Goal: Use online tool/utility: Use online tool/utility

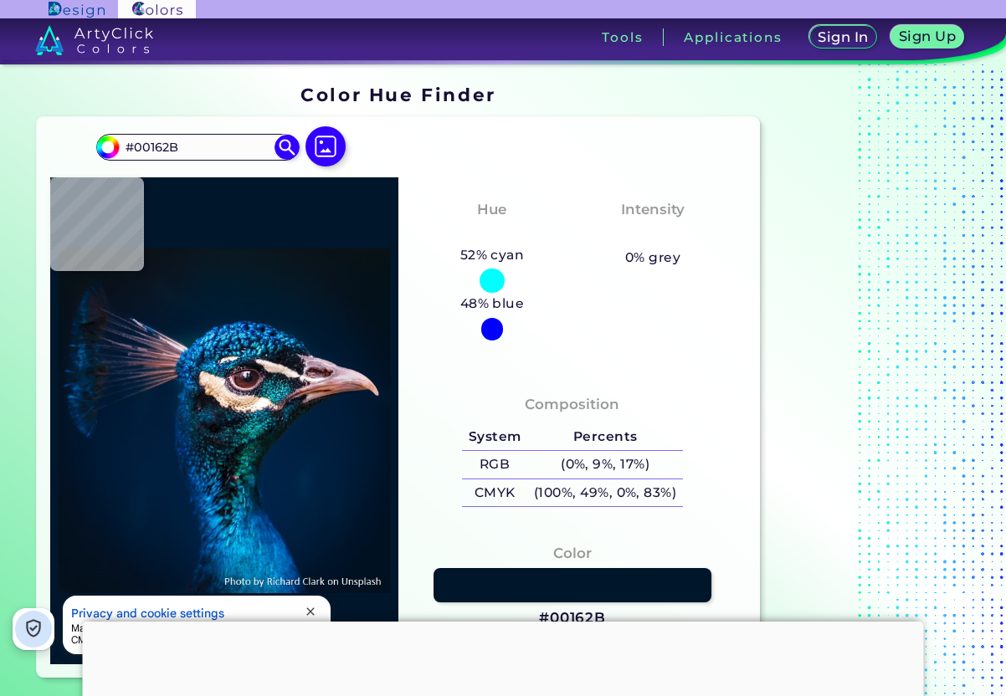
type input "#031529"
type input "#00020a"
type input "#00020A"
type input "#201a23"
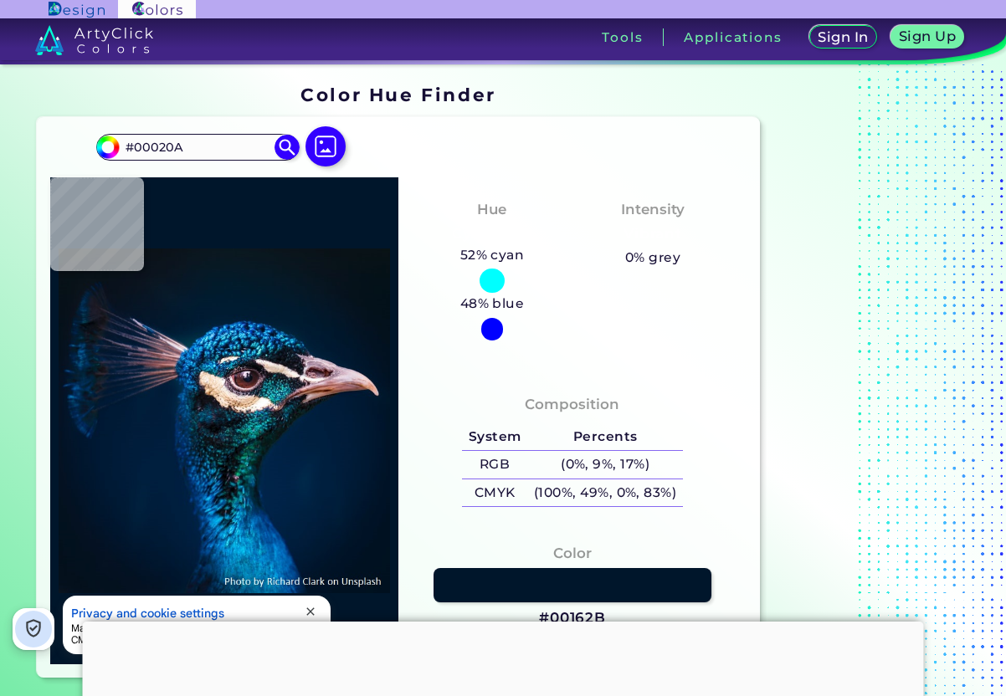
type input "#201A23"
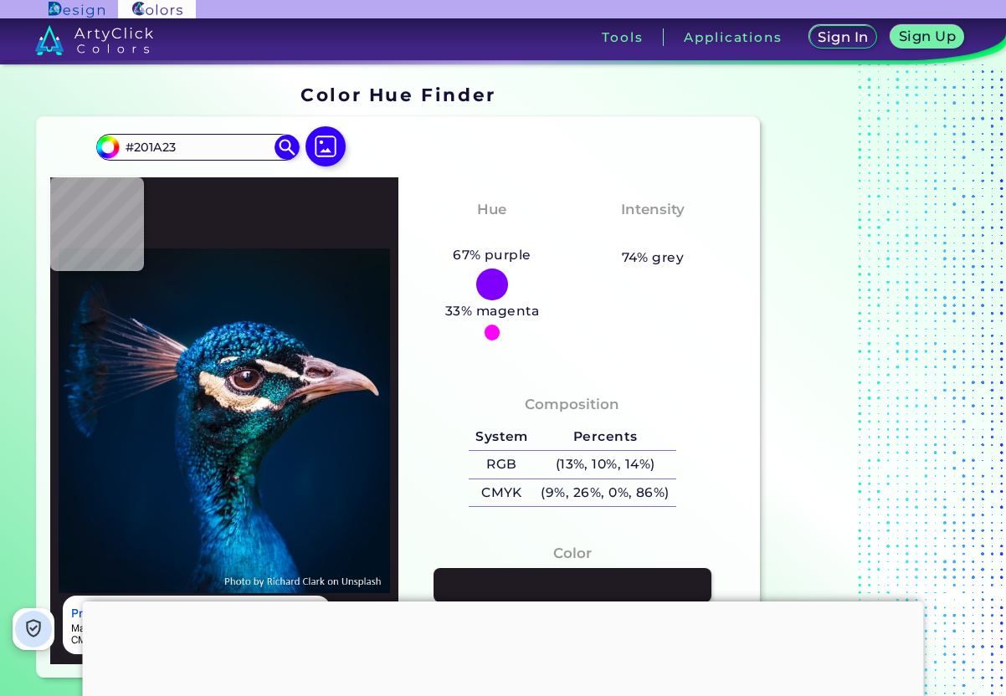
type input "#2d1a25"
type input "#2D1A25"
type input "#3f282d"
type input "#3F282D"
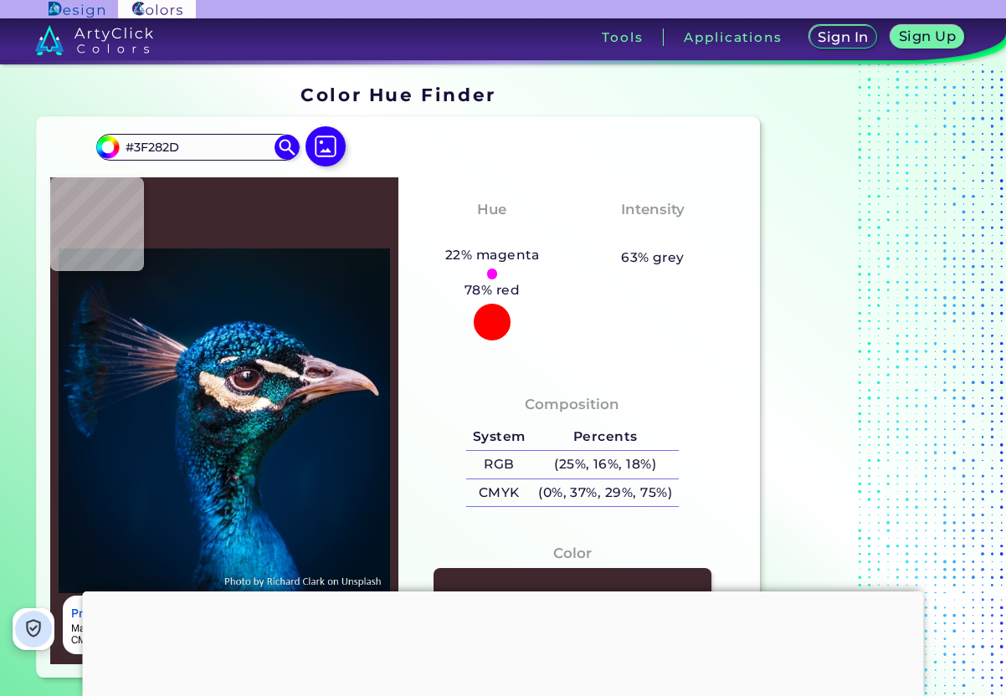
type input "#26171a"
type input "#26171A"
type input "#311b20"
type input "#311B20"
type input "#0e0d13"
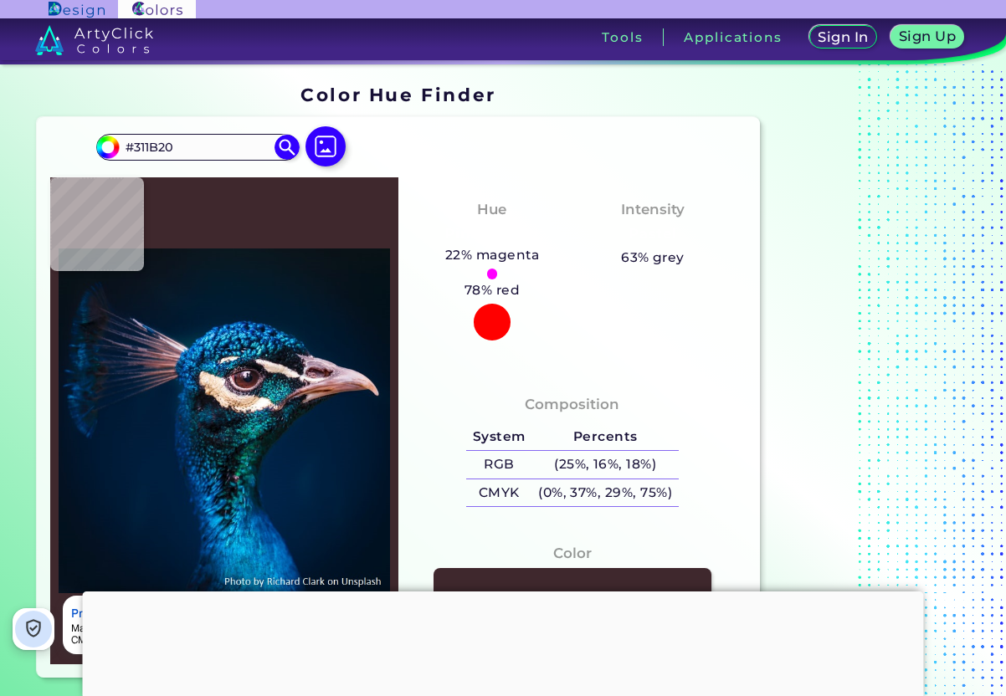
type input "#0E0D13"
type input "#0c0e17"
type input "#0C0E17"
type input "#0b101b"
type input "#0B101B"
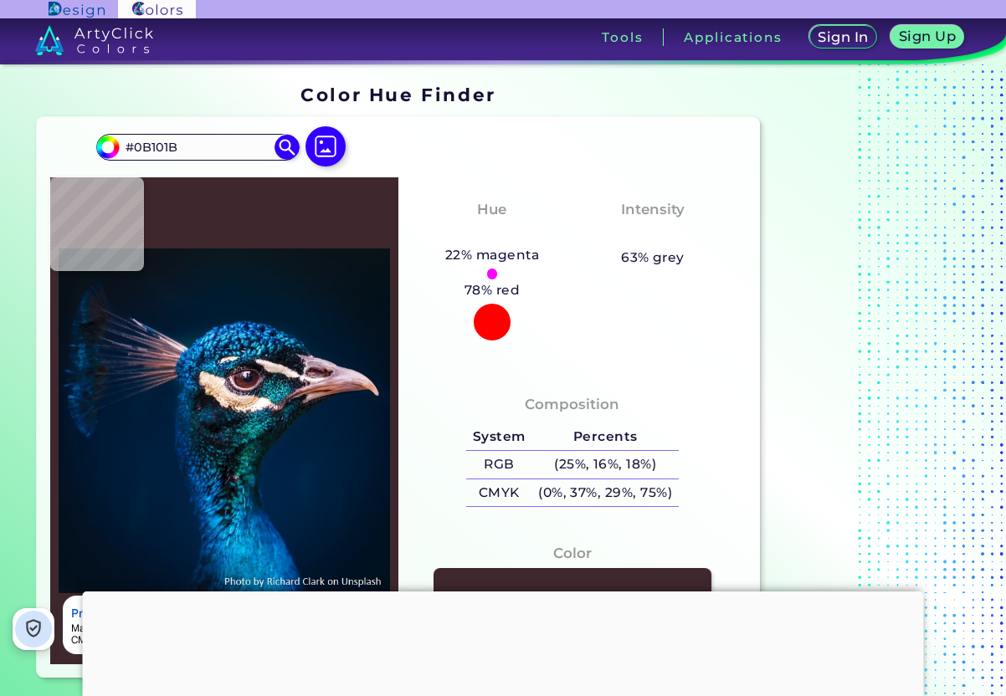
type input "#0d131d"
type input "#0D131D"
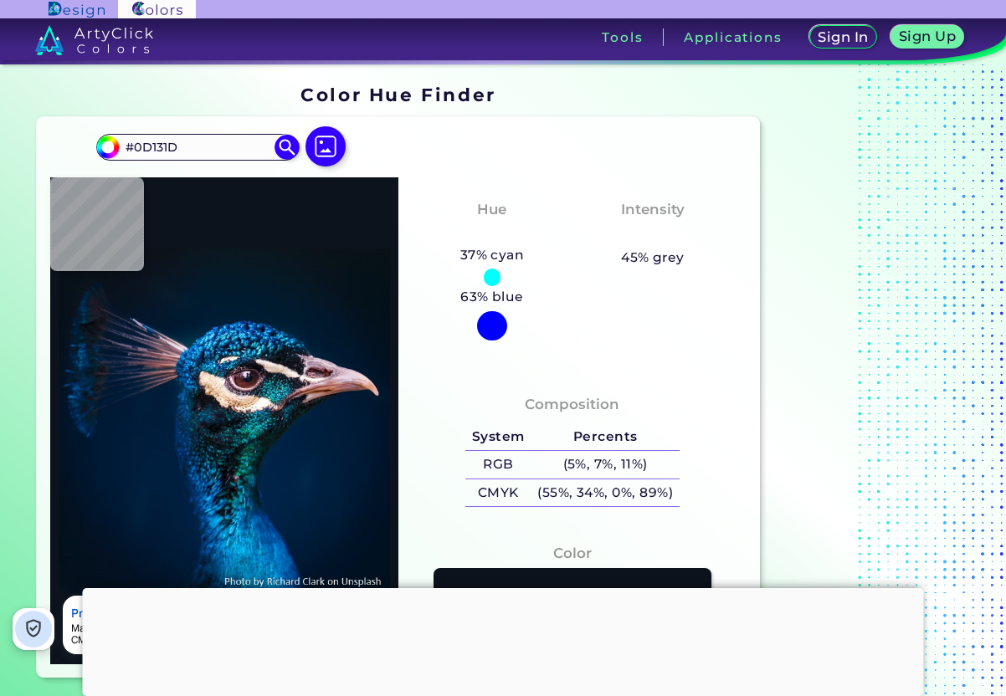
type input "#271c22"
type input "#271C22"
type input "#41222c"
type input "#41222C"
type input "#89413f"
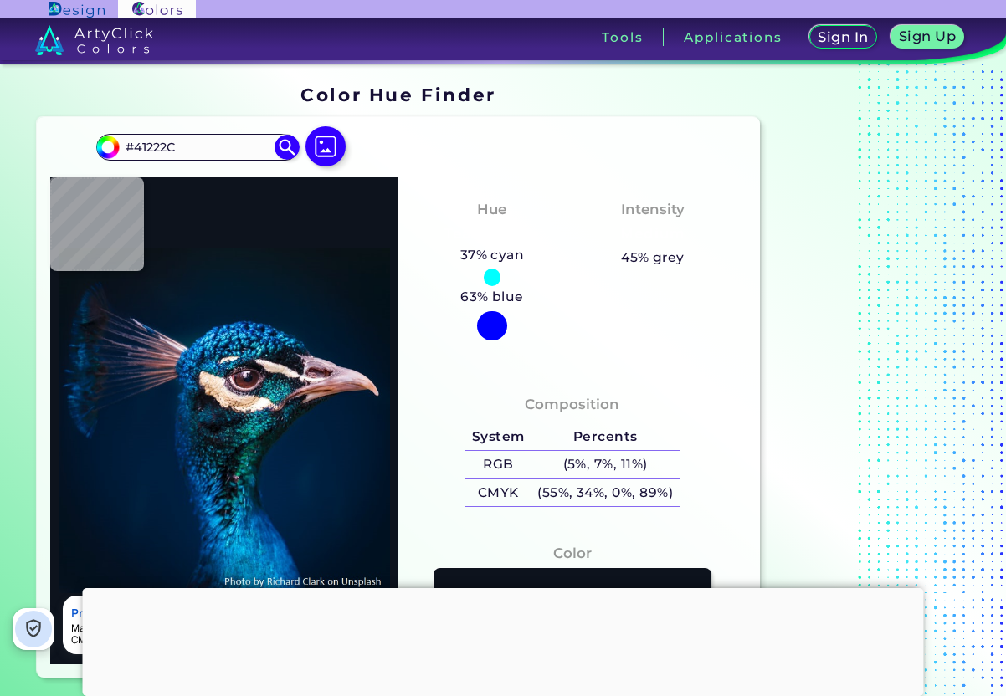
type input "#89413F"
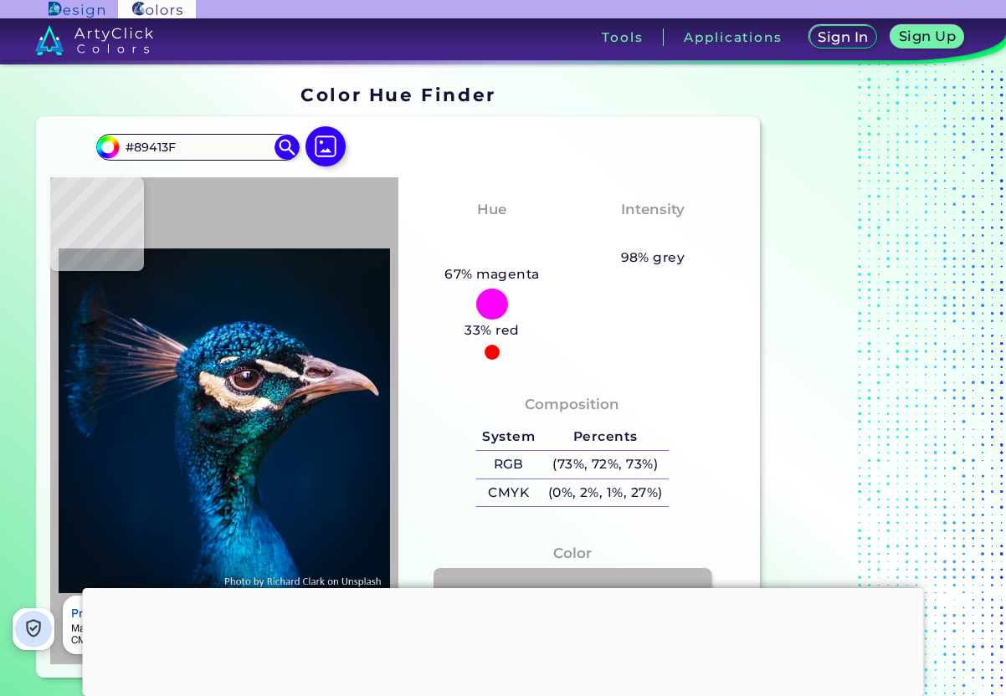
type input "#bbb8ba"
type input "#BBB8BA"
type input "#bc9471"
type input "#BC9471"
type input "#e4d0cb"
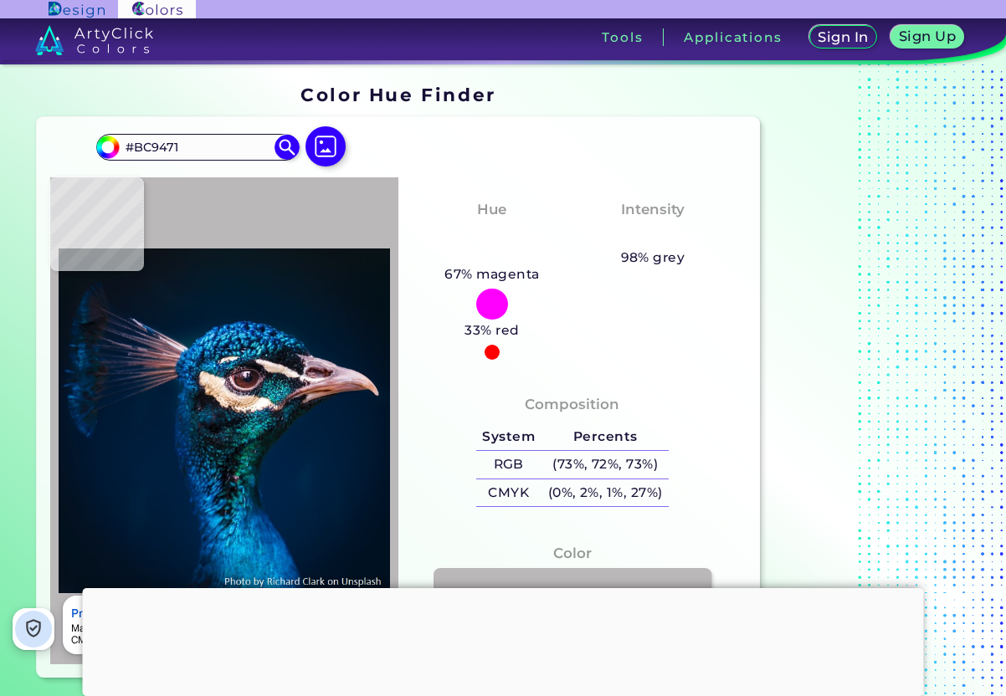
type input "#E4D0CB"
type input "#024256"
type input "#219494"
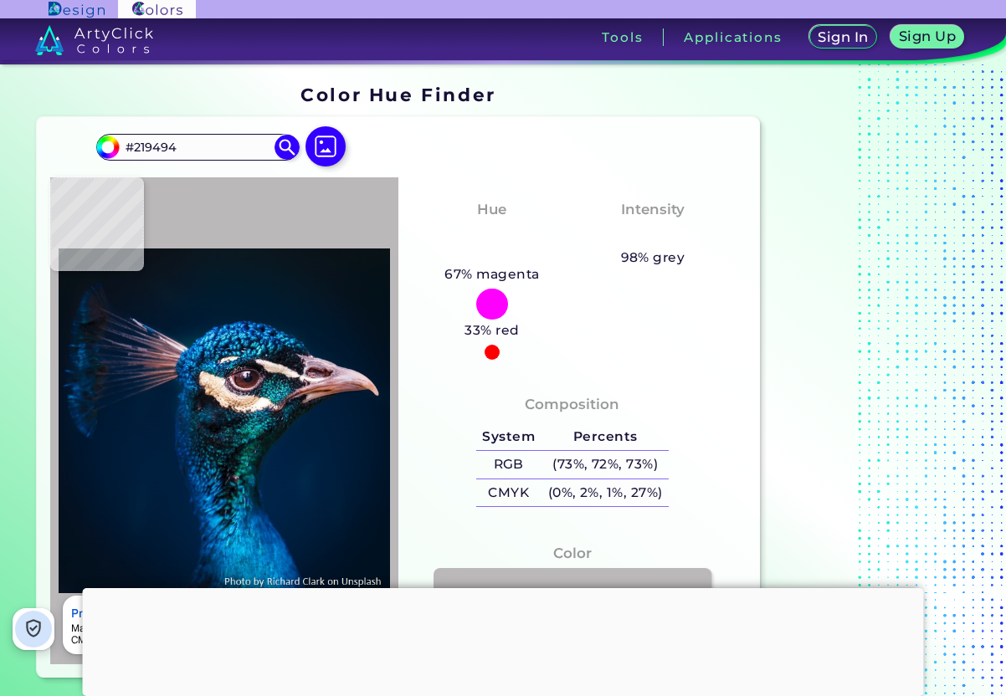
type input "#13bac2"
type input "#13BAC2"
type input "#158c8b"
type input "#158C8B"
type input "#144b47"
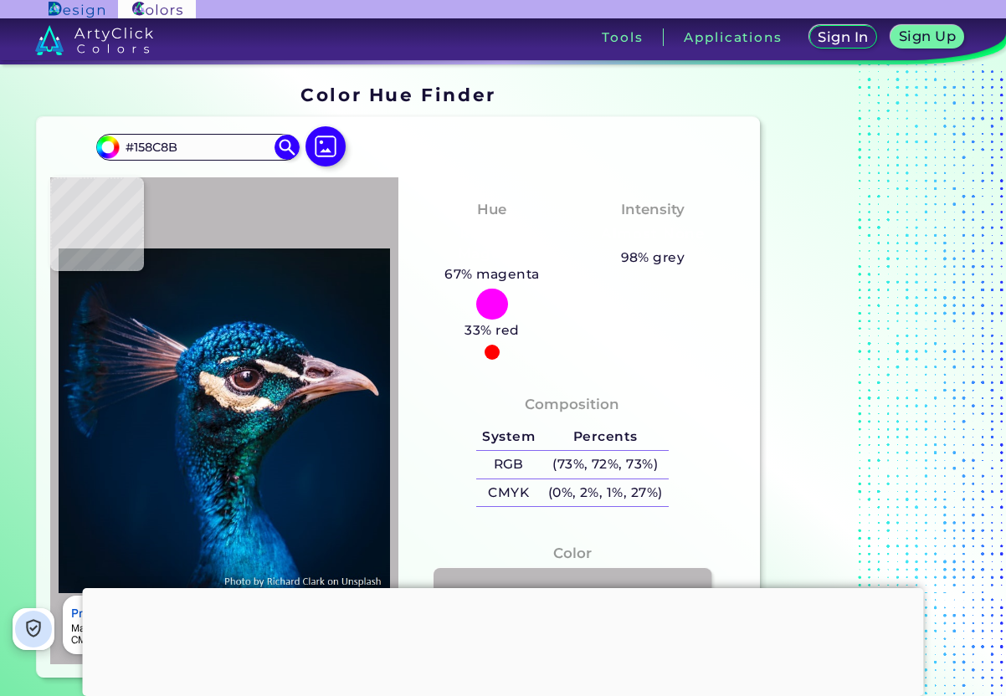
type input "#144B47"
type input "#446569"
type input "#234548"
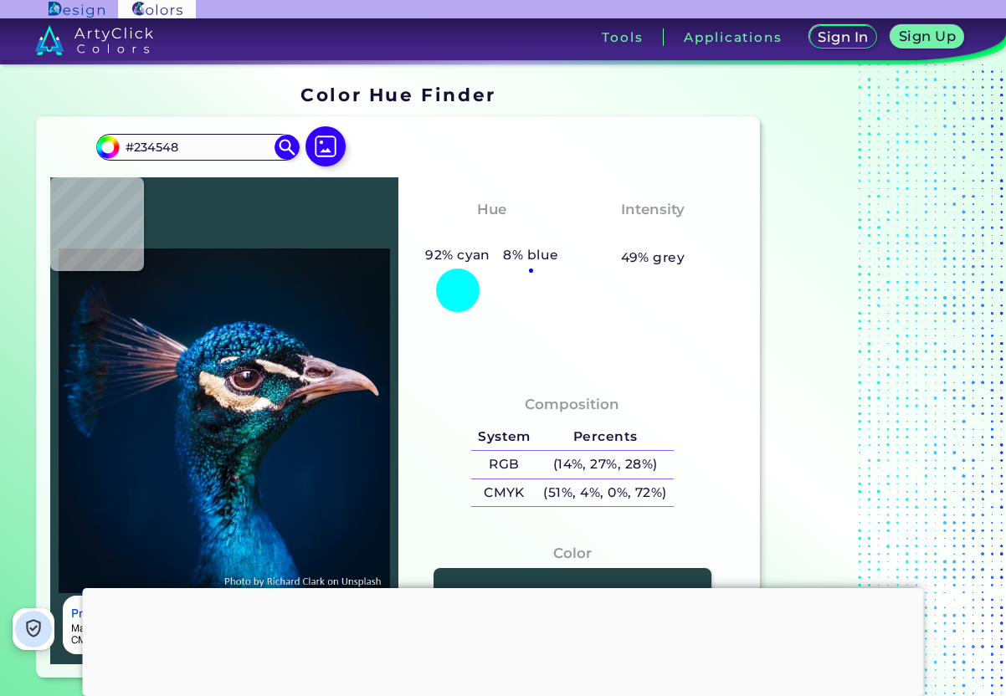
type input "#114743"
type input "#14393c"
type input "#14393C"
type input "#060e11"
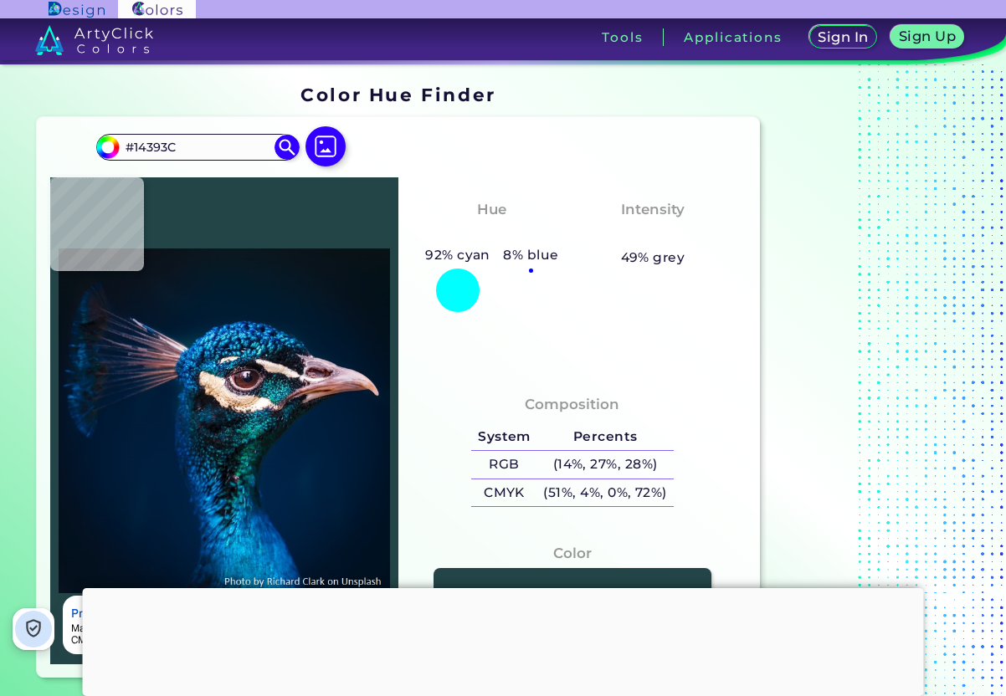
type input "#060E11"
type input "#091a17"
type input "#091A17"
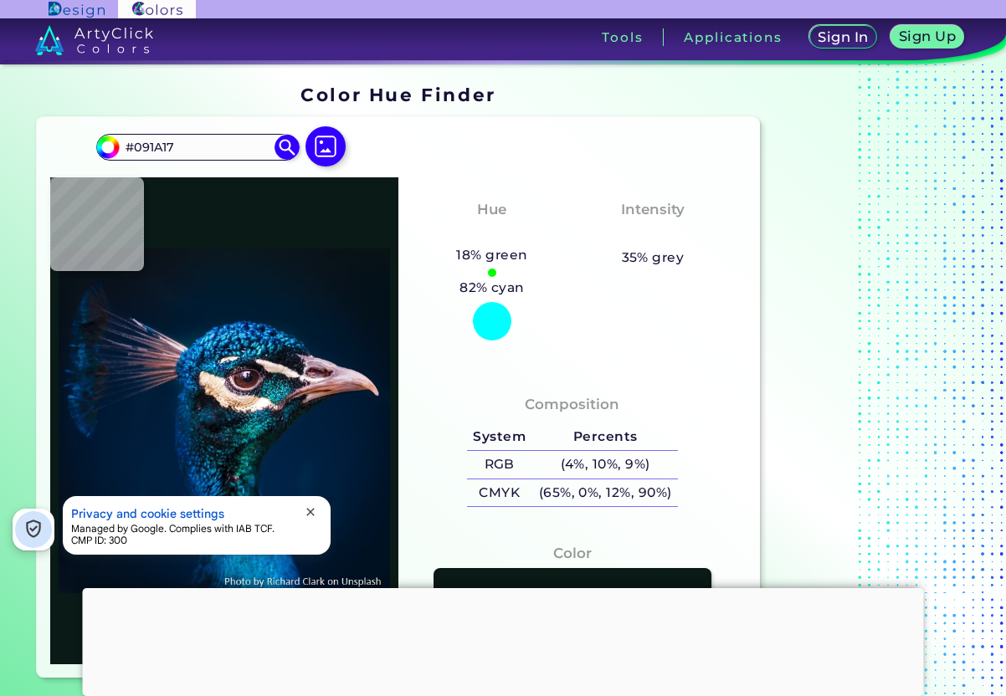
type input "#0a1b1e"
type input "#0A1B1E"
type input "#012549"
type input "#012348"
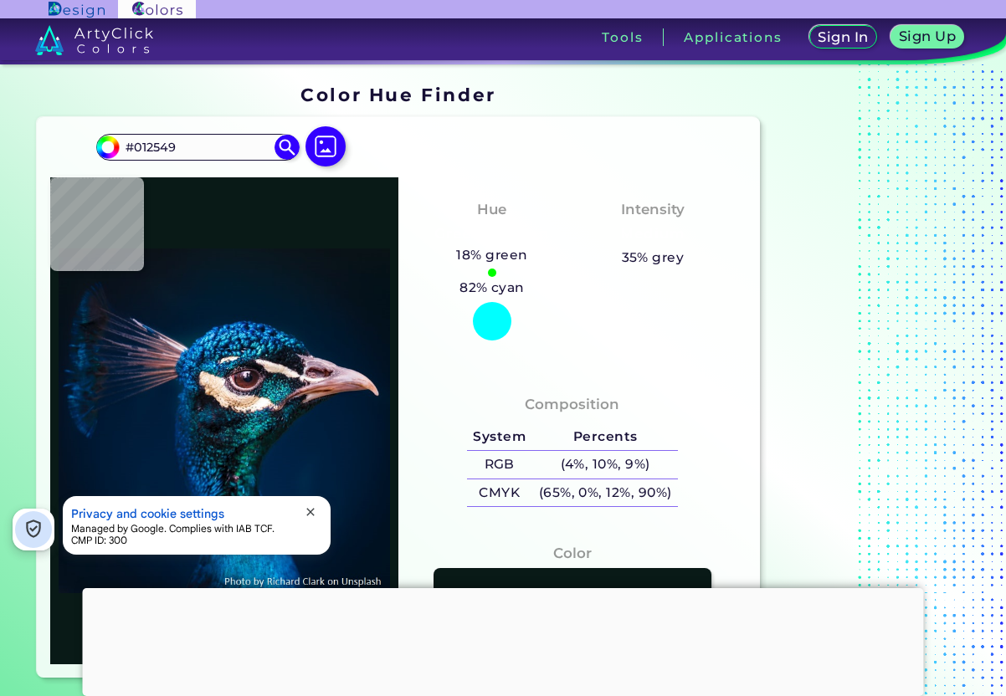
type input "#012348"
type input "#002247"
type input "#012348"
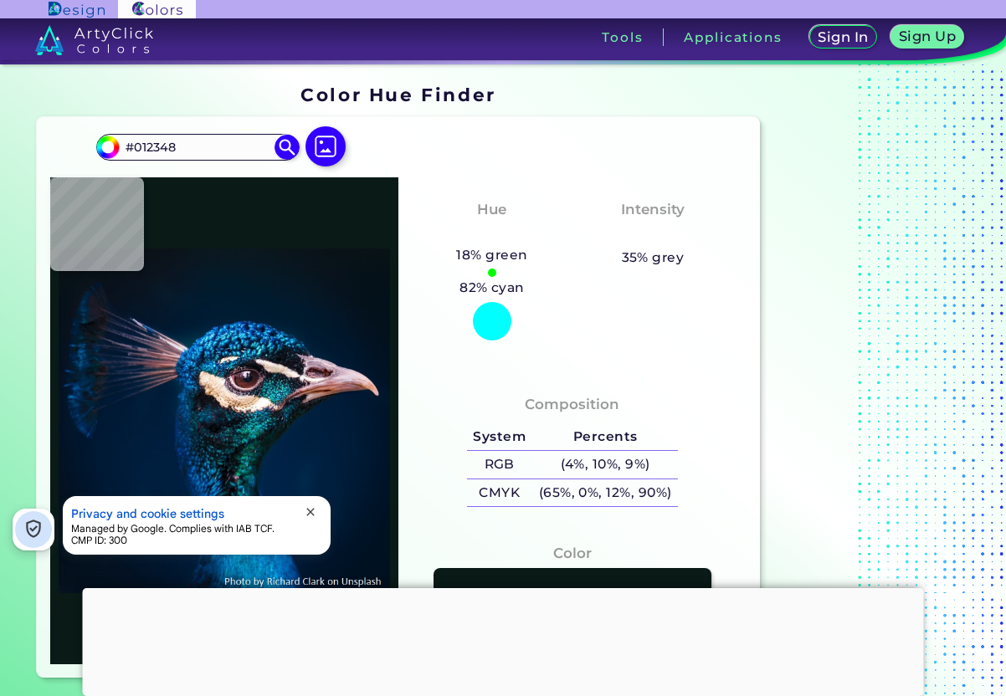
type input "#002247"
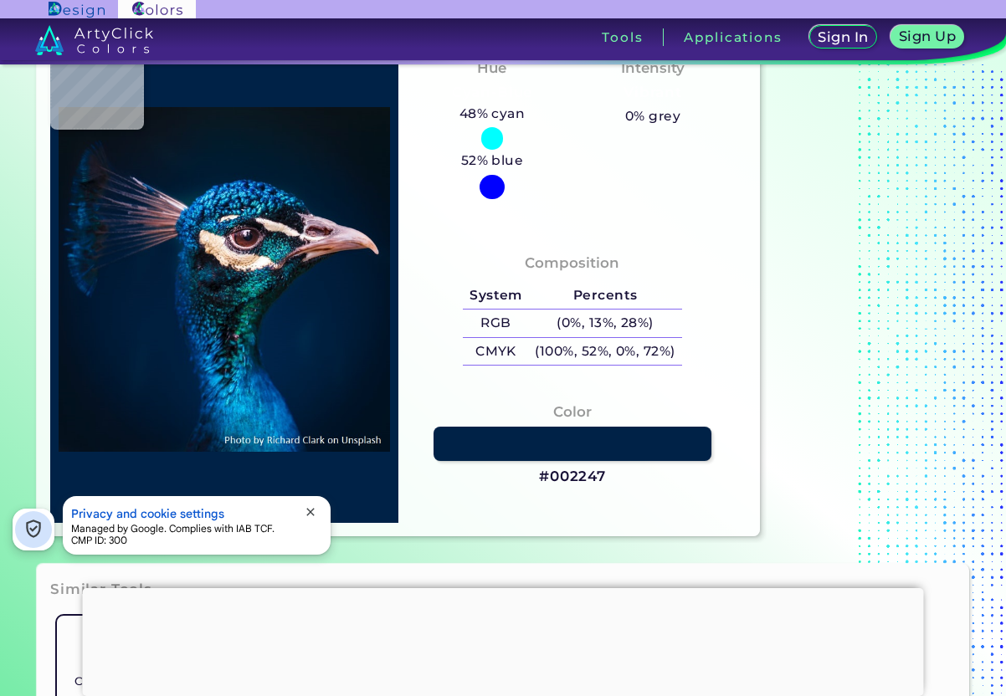
type input "#000000"
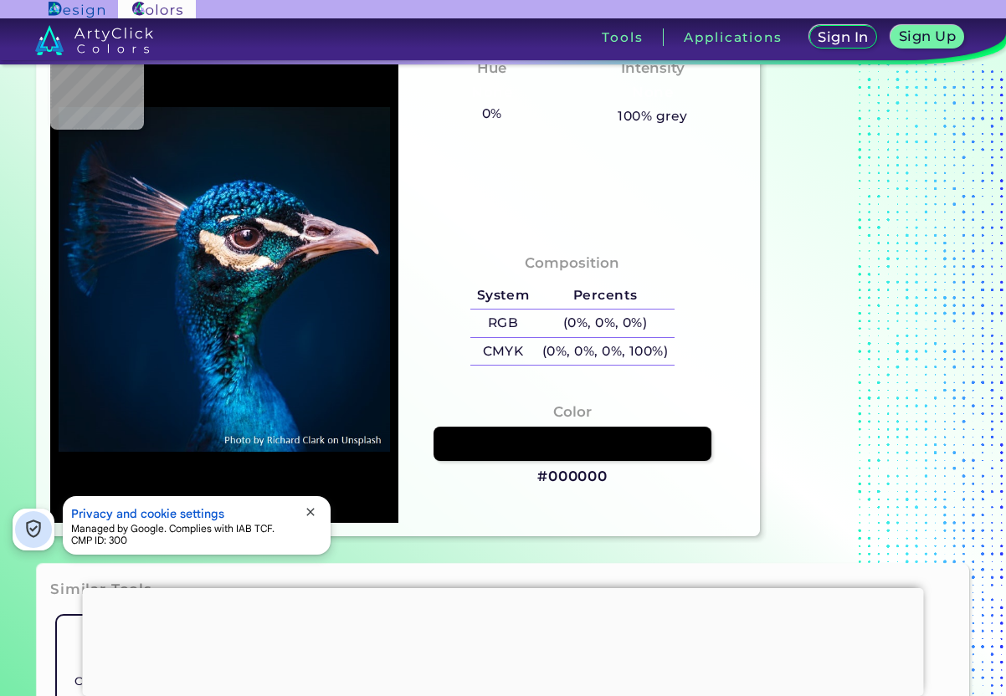
type input "#005496"
type input "#00589d"
type input "#00589D"
type input "#02569d"
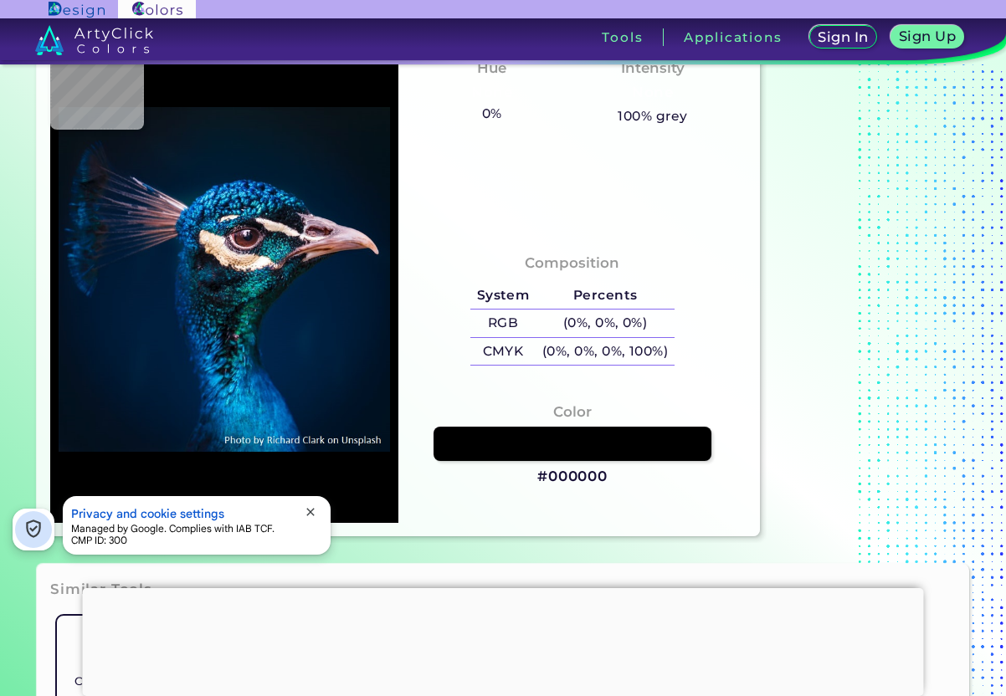
type input "#02569D"
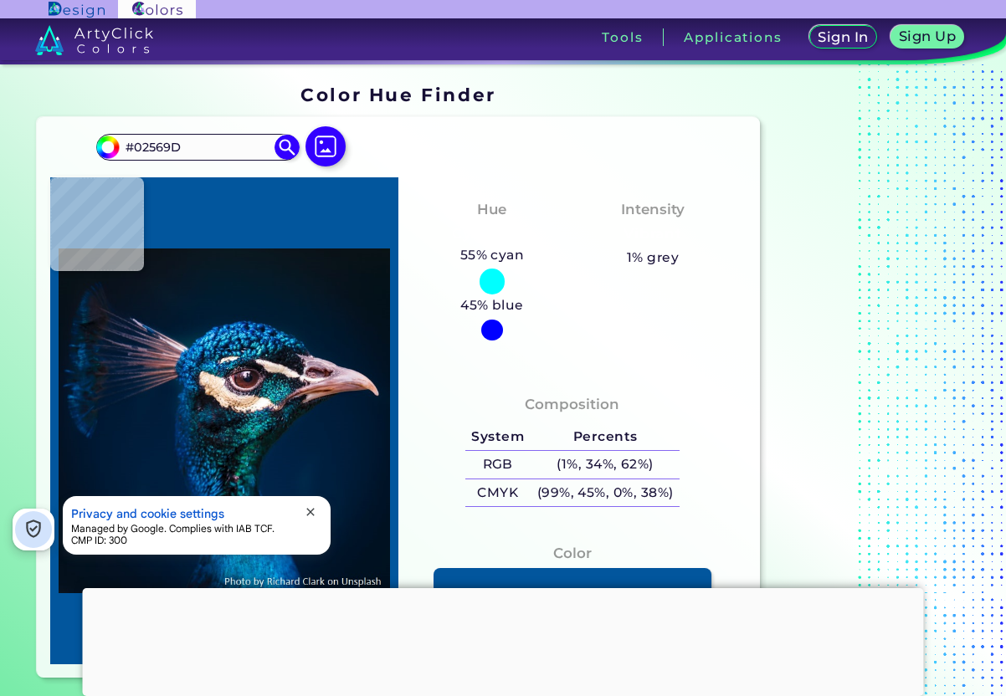
type input "#002143"
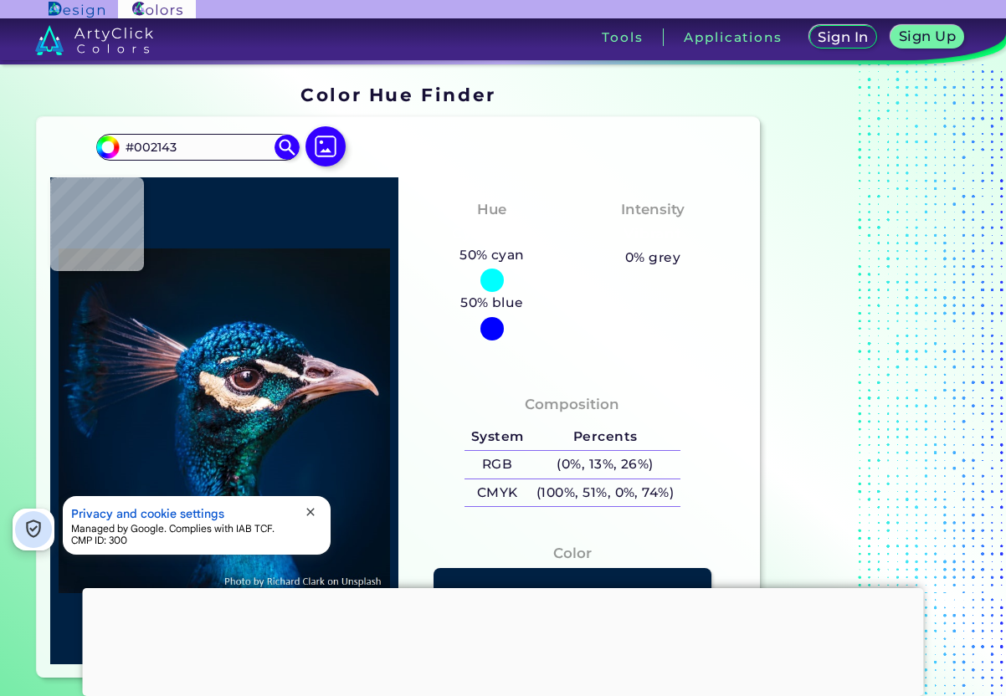
type input "#002144"
type input "#03233c"
type input "#03233C"
type input "#433238"
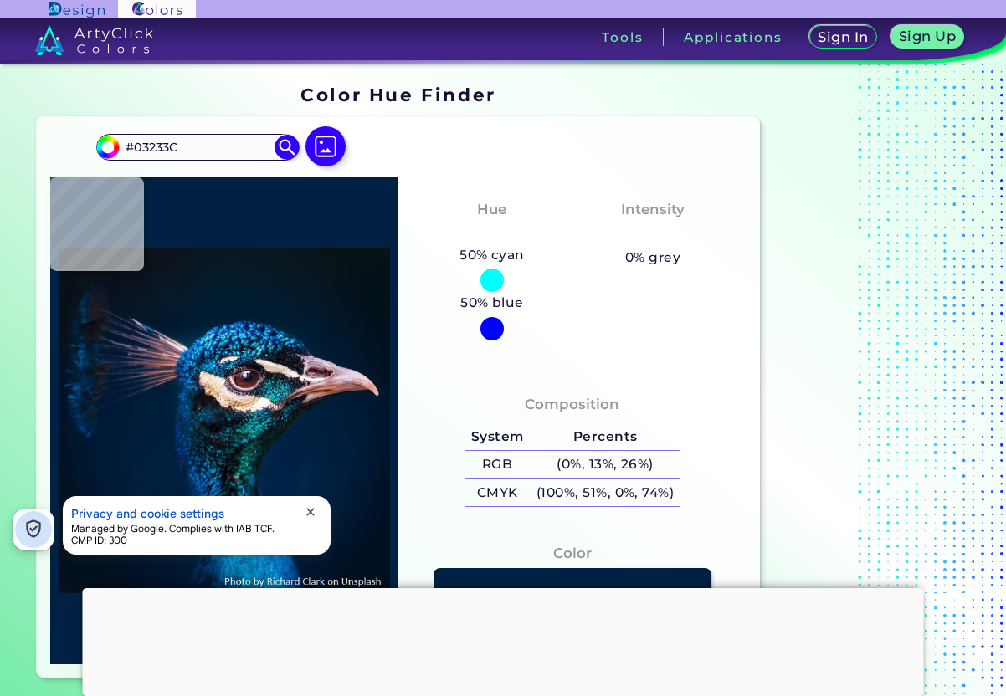
type input "#433238"
type input "#0d1420"
type input "#0D1420"
type input "#031a2c"
type input "#031A2C"
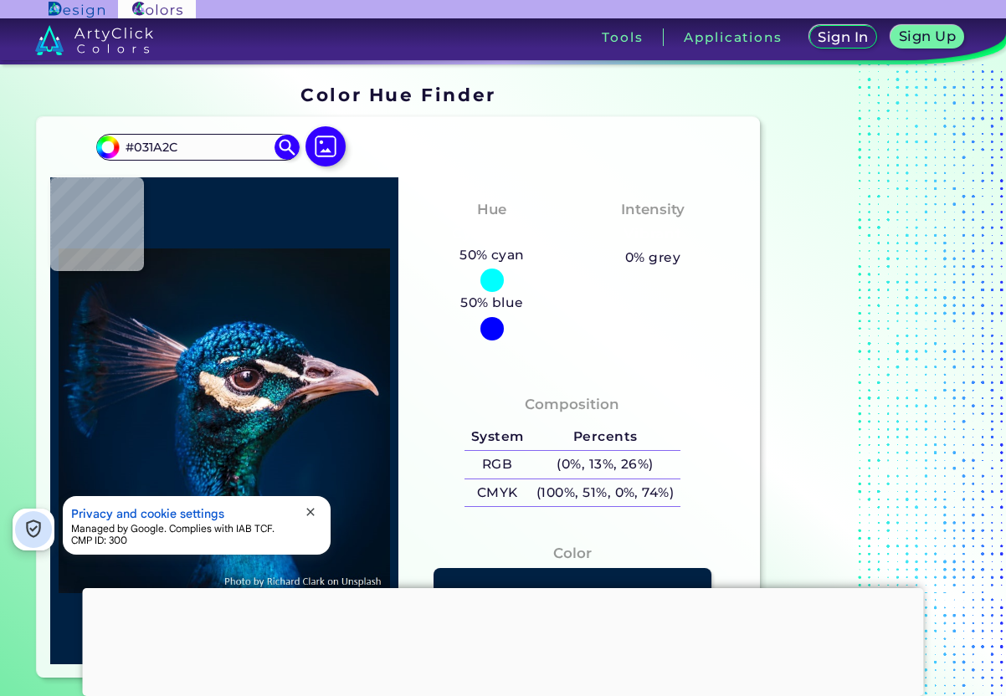
type input "#09161e"
type input "#09161E"
type input "#000000"
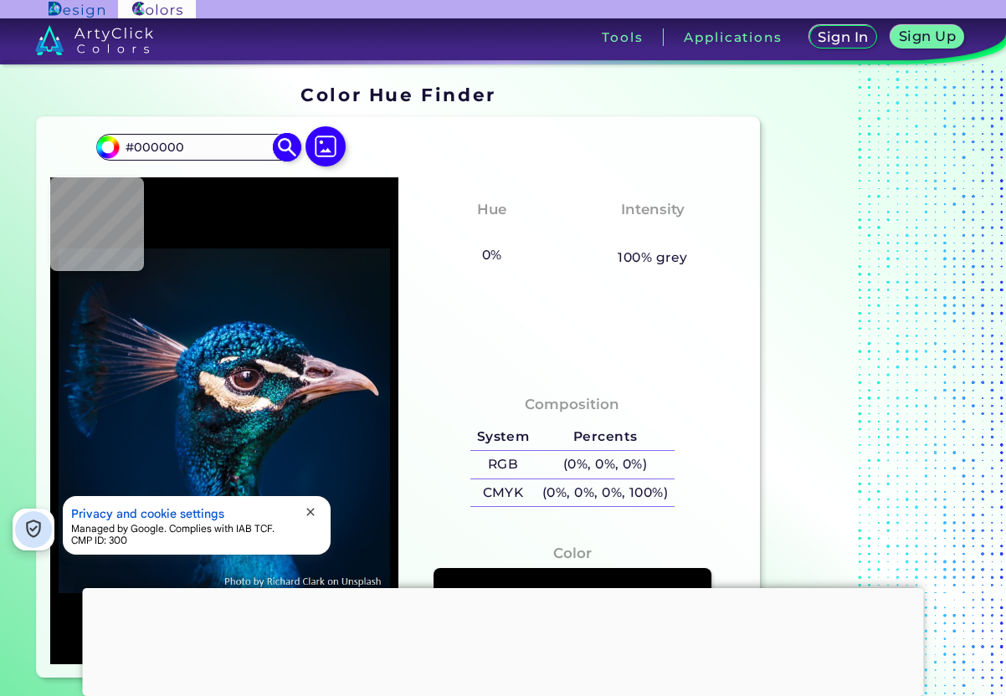
click at [285, 142] on img at bounding box center [286, 147] width 29 height 29
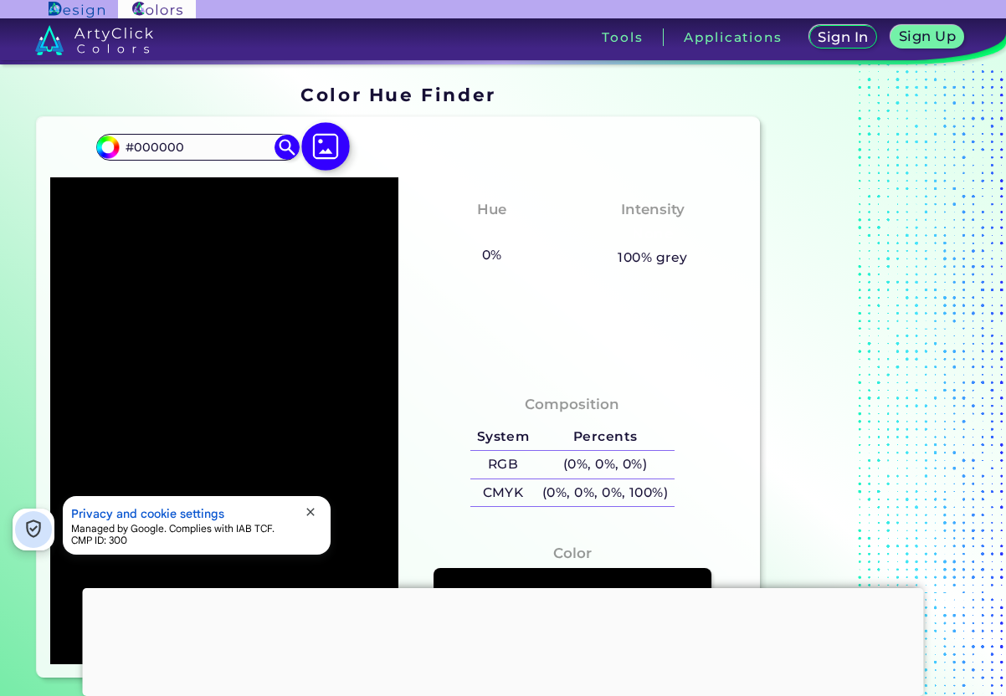
click at [321, 156] on img at bounding box center [325, 146] width 49 height 49
click at [0, 0] on input "file" at bounding box center [0, 0] width 0 height 0
